Goal: Information Seeking & Learning: Learn about a topic

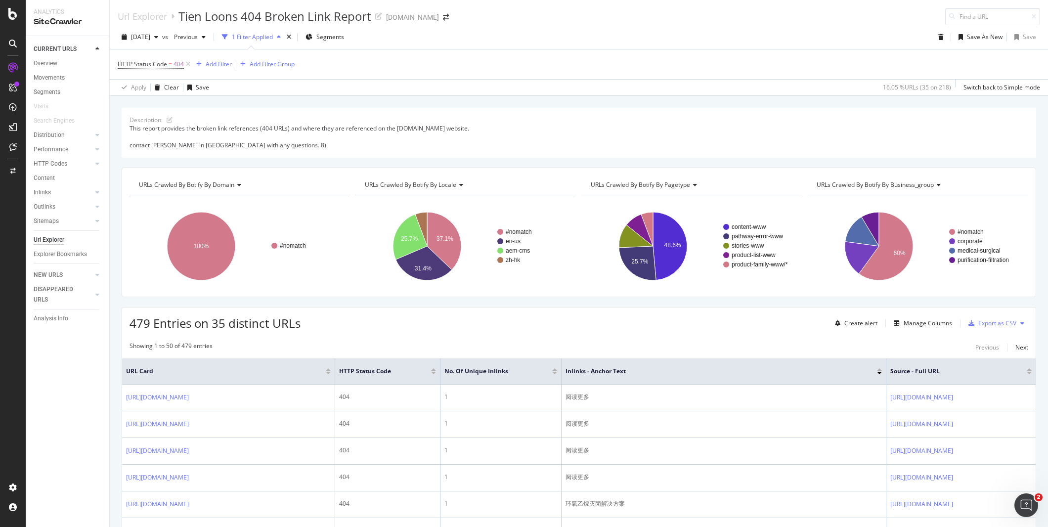
click at [403, 18] on div "[DOMAIN_NAME]" at bounding box center [412, 17] width 53 height 10
click at [439, 16] on span at bounding box center [446, 17] width 14 height 7
click at [439, 18] on span at bounding box center [446, 17] width 14 height 7
click at [443, 18] on icon "arrow-right-arrow-left" at bounding box center [446, 17] width 6 height 7
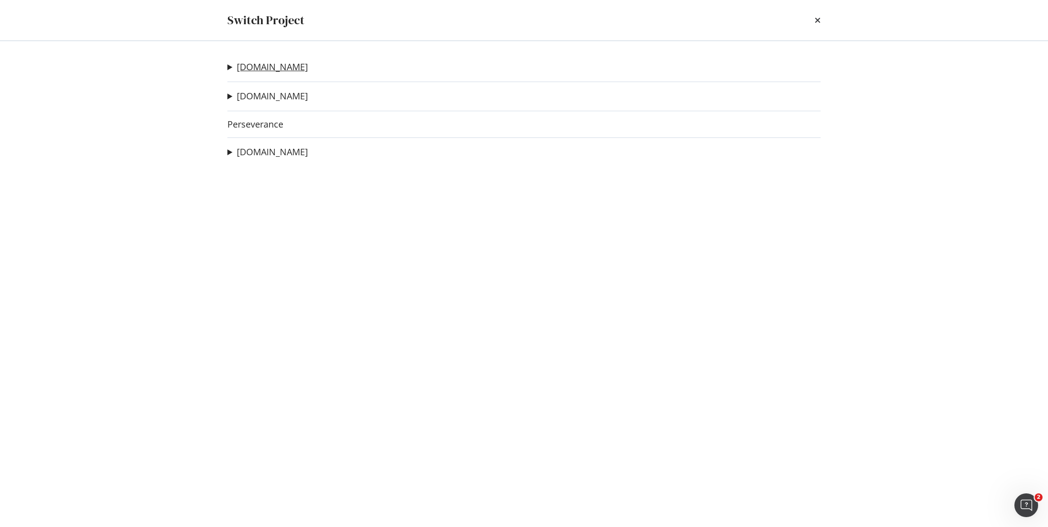
click at [278, 63] on link "[DOMAIN_NAME]" at bounding box center [272, 67] width 71 height 10
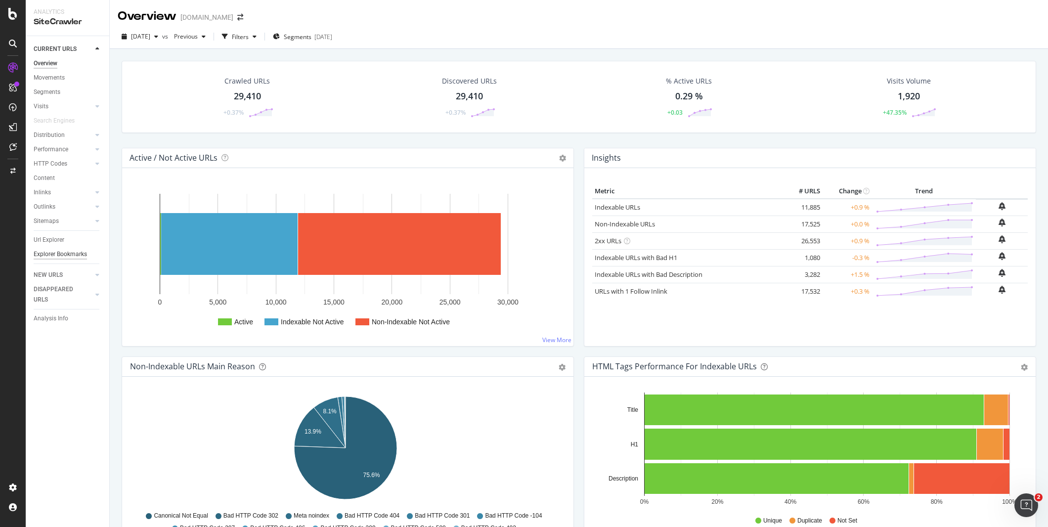
click at [73, 257] on div "Explorer Bookmarks" at bounding box center [60, 254] width 53 height 10
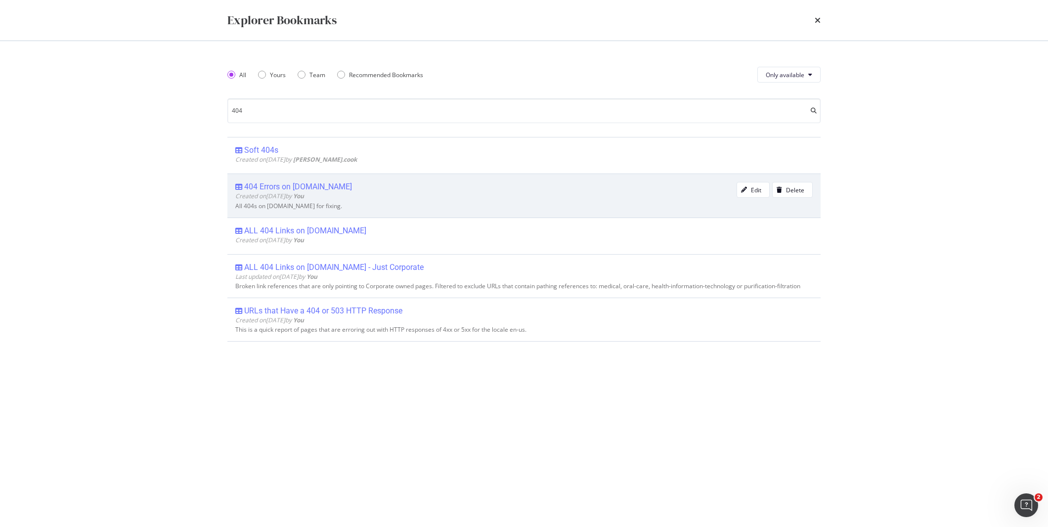
type input "404"
click at [320, 189] on div "404 Errors on [DOMAIN_NAME]" at bounding box center [298, 187] width 108 height 10
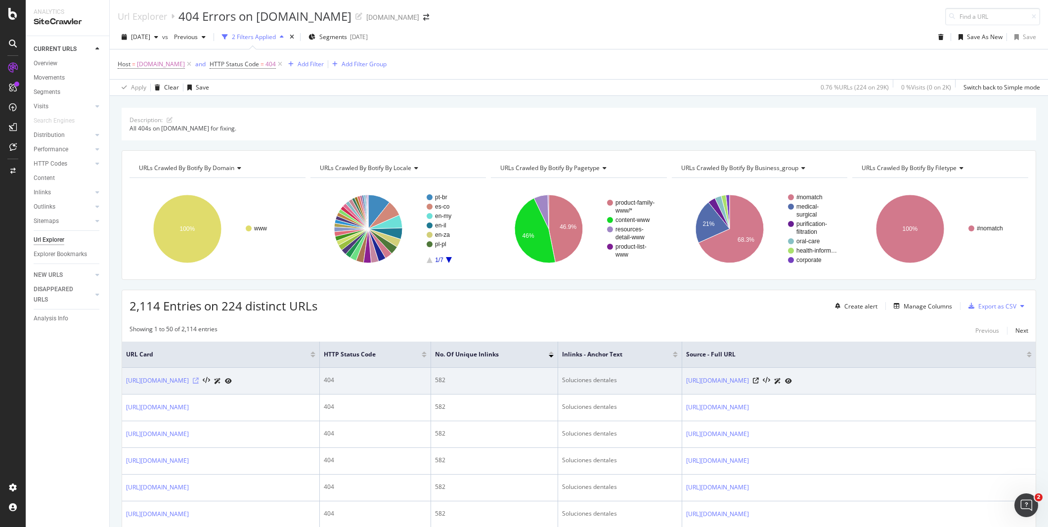
click at [199, 381] on icon at bounding box center [196, 381] width 6 height 6
click at [759, 382] on icon at bounding box center [756, 381] width 6 height 6
click at [759, 379] on icon at bounding box center [756, 381] width 6 height 6
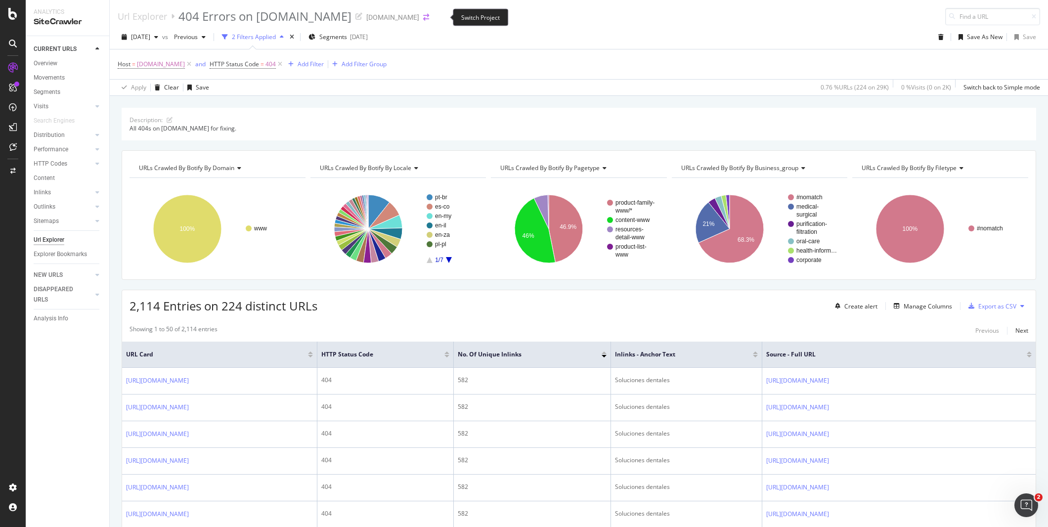
click at [429, 17] on icon "arrow-right-arrow-left" at bounding box center [426, 17] width 6 height 7
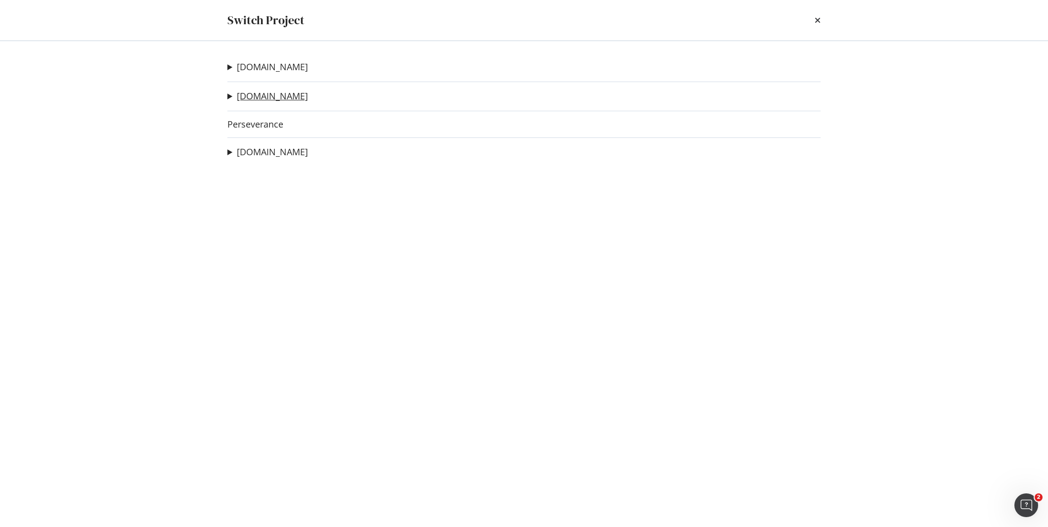
click at [272, 91] on link "[DOMAIN_NAME]" at bounding box center [272, 96] width 71 height 10
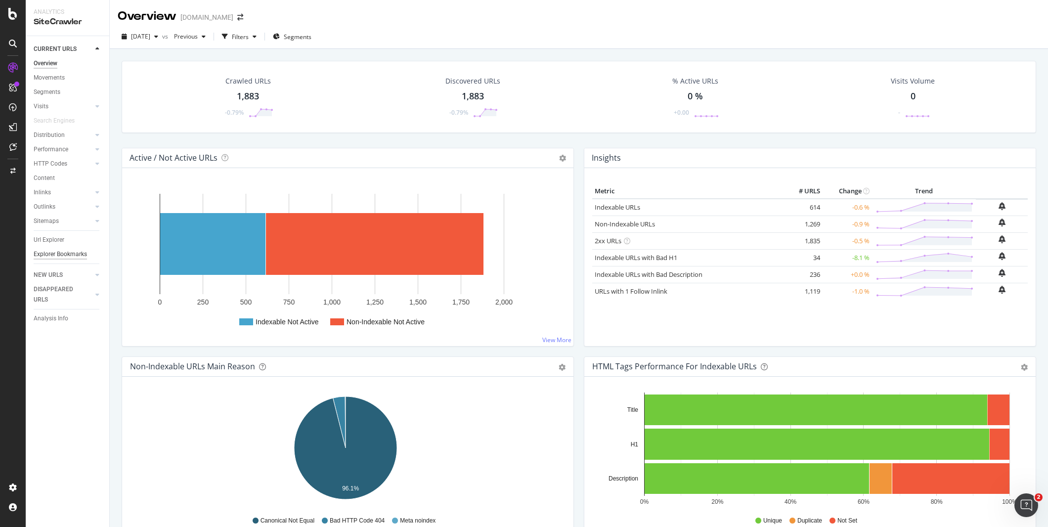
click at [56, 258] on div "Explorer Bookmarks" at bounding box center [60, 254] width 53 height 10
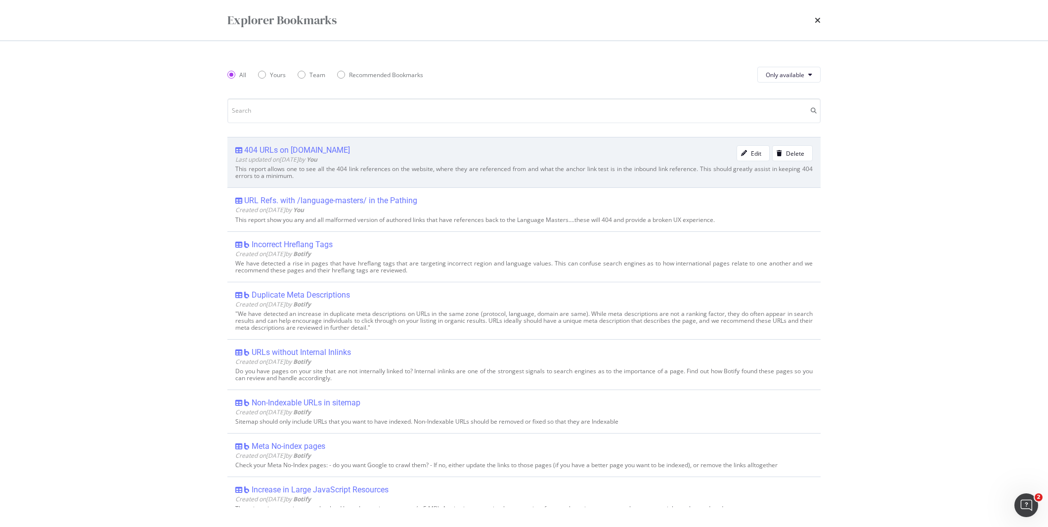
click at [279, 152] on div "404 URLs on Littmann.com" at bounding box center [297, 150] width 106 height 10
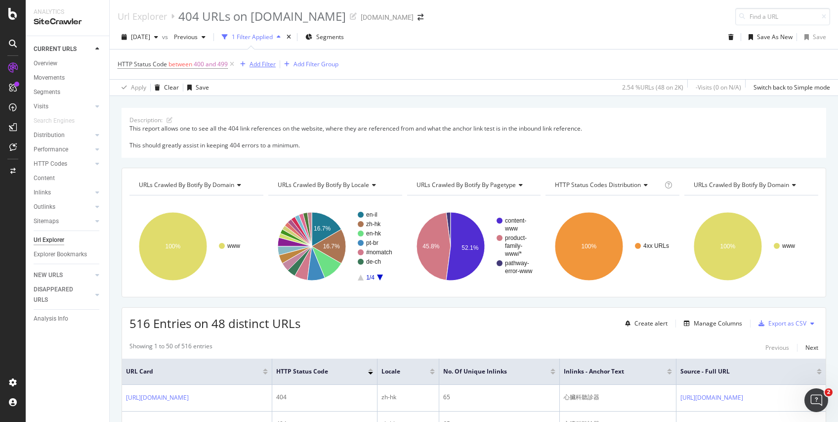
click at [261, 66] on div "Add Filter" at bounding box center [263, 64] width 26 height 8
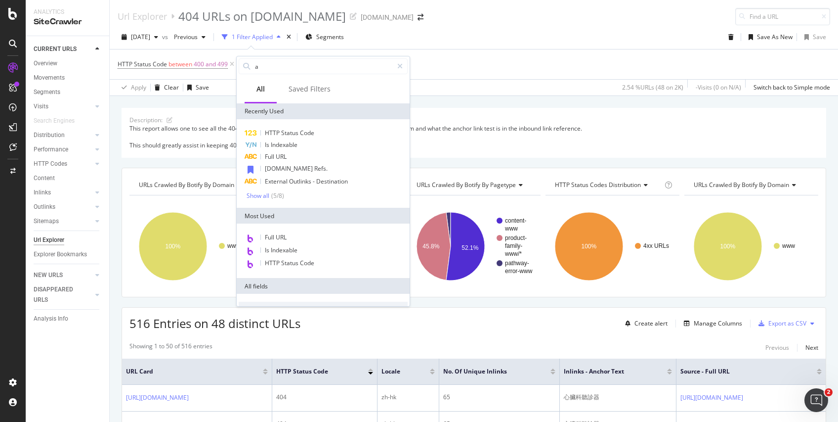
click at [261, 66] on input "a" at bounding box center [323, 66] width 139 height 15
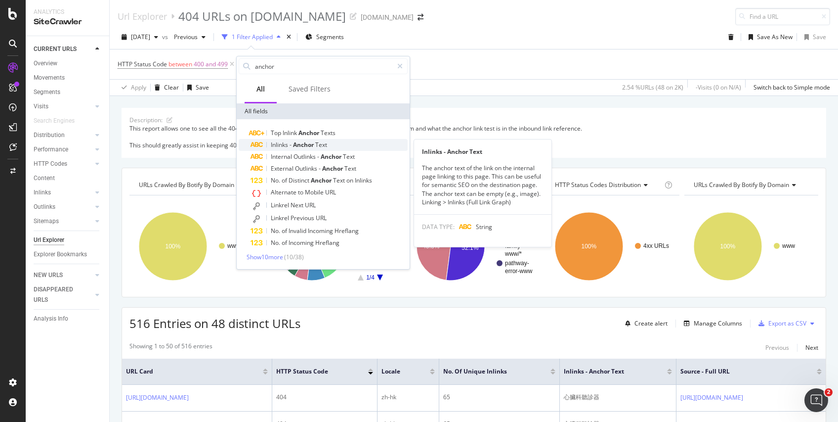
type input "anchor"
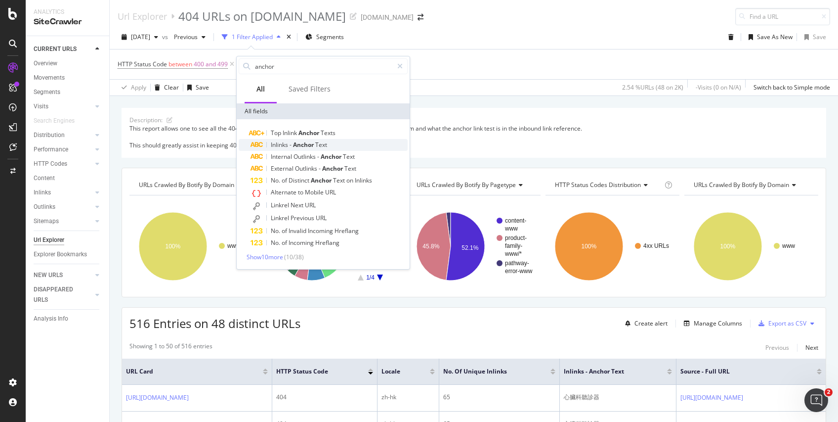
click at [304, 144] on span "Anchor" at bounding box center [304, 144] width 22 height 8
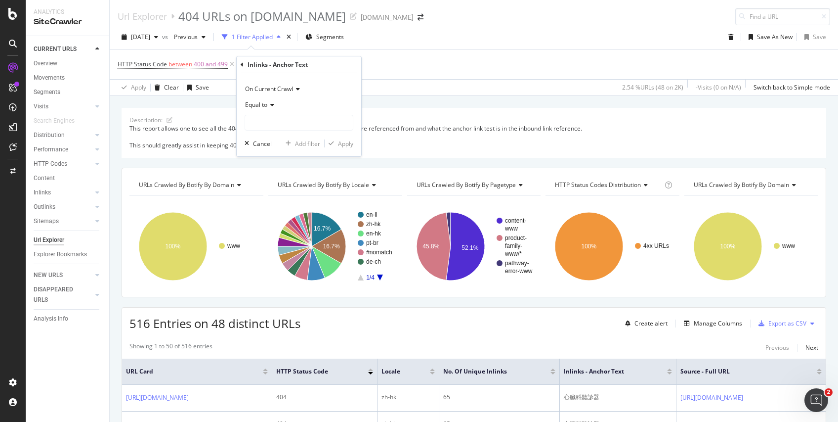
click at [269, 106] on icon at bounding box center [270, 105] width 7 height 6
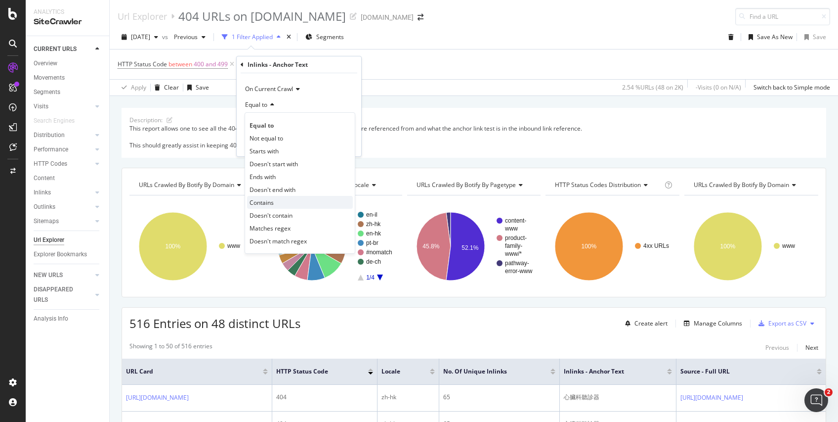
click at [266, 204] on span "Contains" at bounding box center [262, 202] width 24 height 8
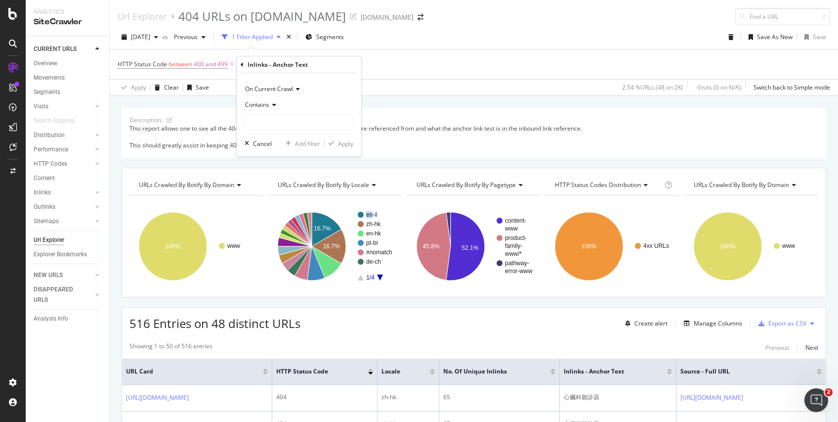
click at [266, 204] on div "URLs Crawled By Botify By locale Chart (by Value) Table Expand Export as CSV Ex…" at bounding box center [335, 232] width 139 height 114
drag, startPoint x: 266, startPoint y: 204, endPoint x: 343, endPoint y: 64, distance: 160.4
click at [343, 64] on div "missing value" at bounding box center [341, 64] width 38 height 8
click at [299, 127] on input "text" at bounding box center [315, 121] width 108 height 16
type input "repair"
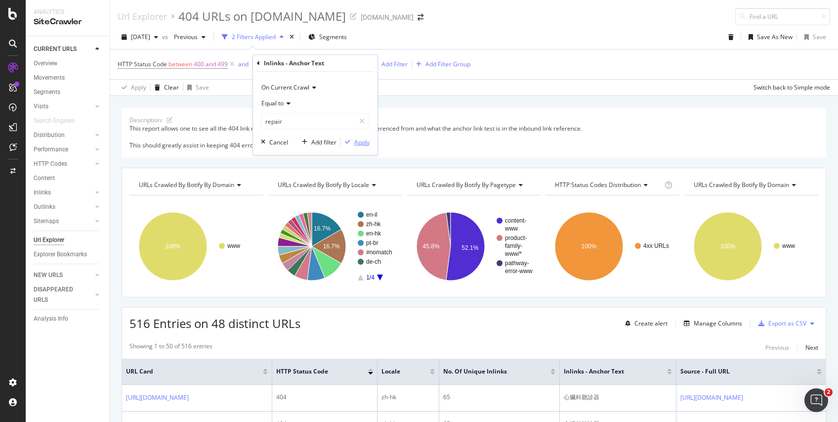
click at [360, 140] on div "Apply" at bounding box center [361, 142] width 15 height 8
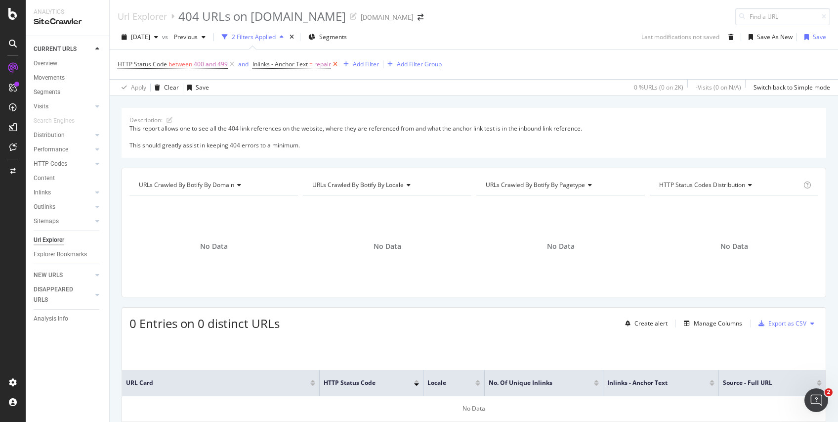
click at [337, 65] on icon at bounding box center [335, 64] width 8 height 10
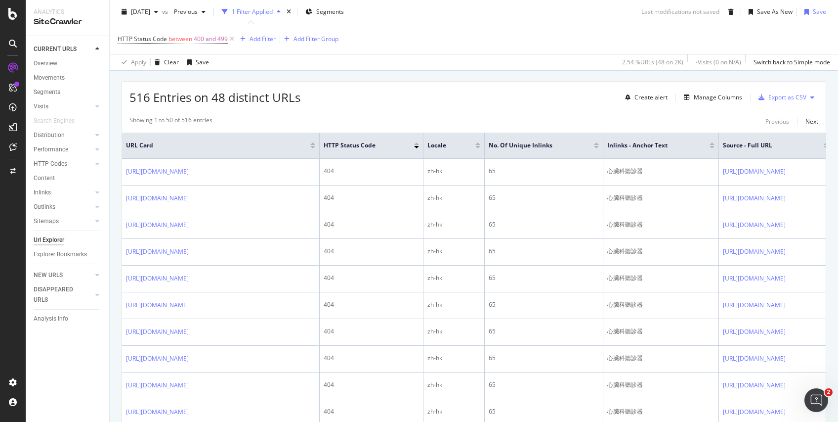
scroll to position [603, 0]
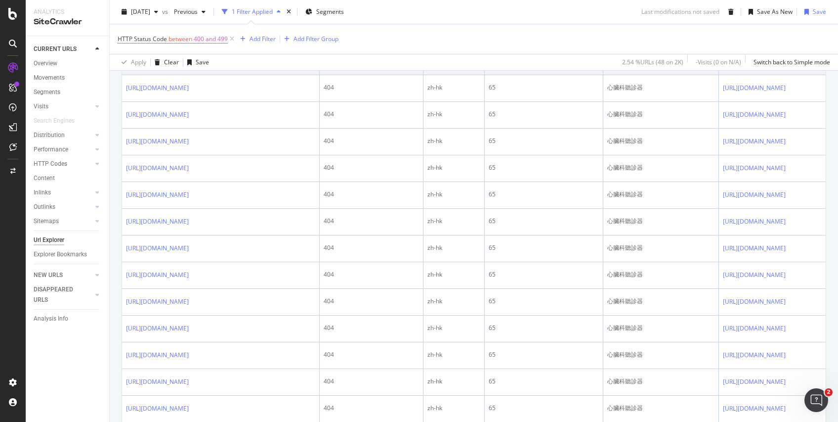
click at [199, 64] on icon at bounding box center [196, 61] width 6 height 6
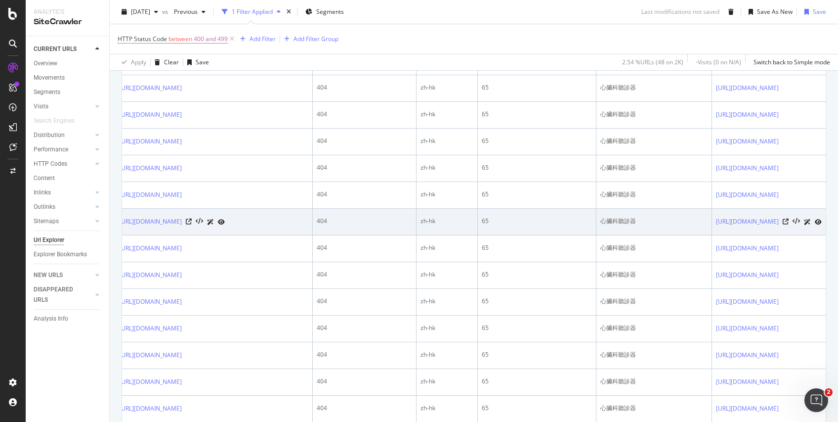
scroll to position [0, 148]
click at [478, 235] on td "65" at bounding box center [537, 222] width 119 height 27
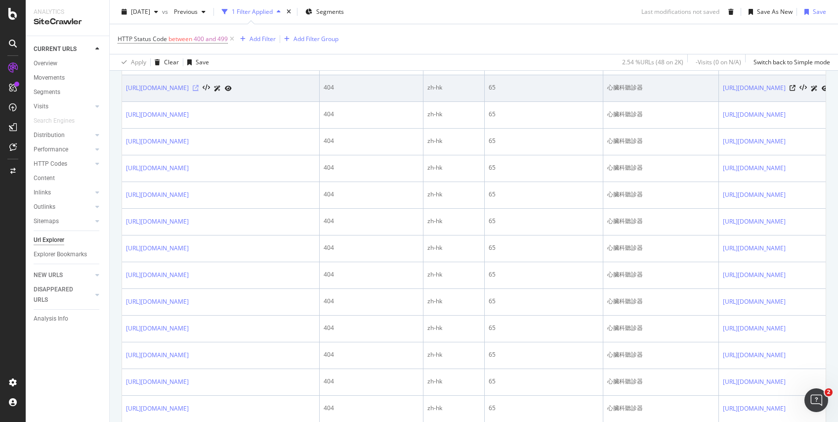
click at [199, 91] on icon at bounding box center [196, 88] width 6 height 6
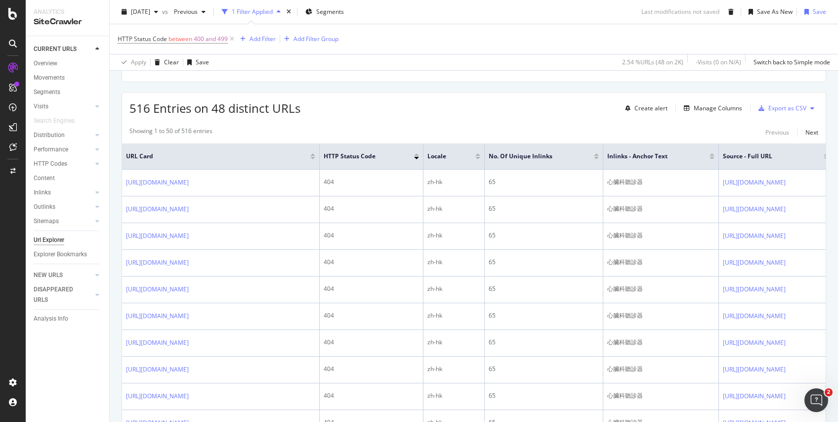
scroll to position [212, 0]
